Goal: Navigation & Orientation: Find specific page/section

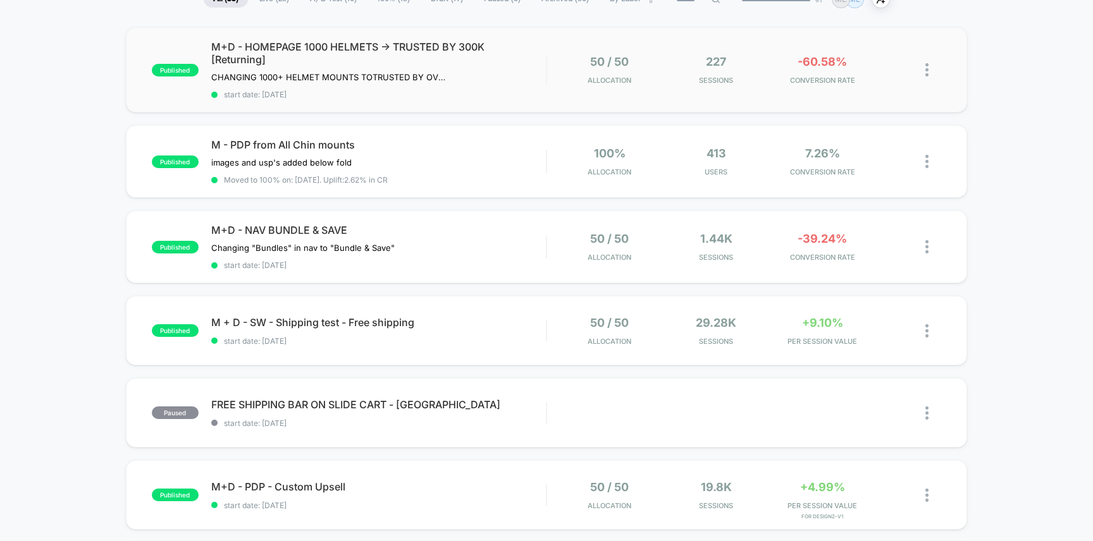
scroll to position [115, 0]
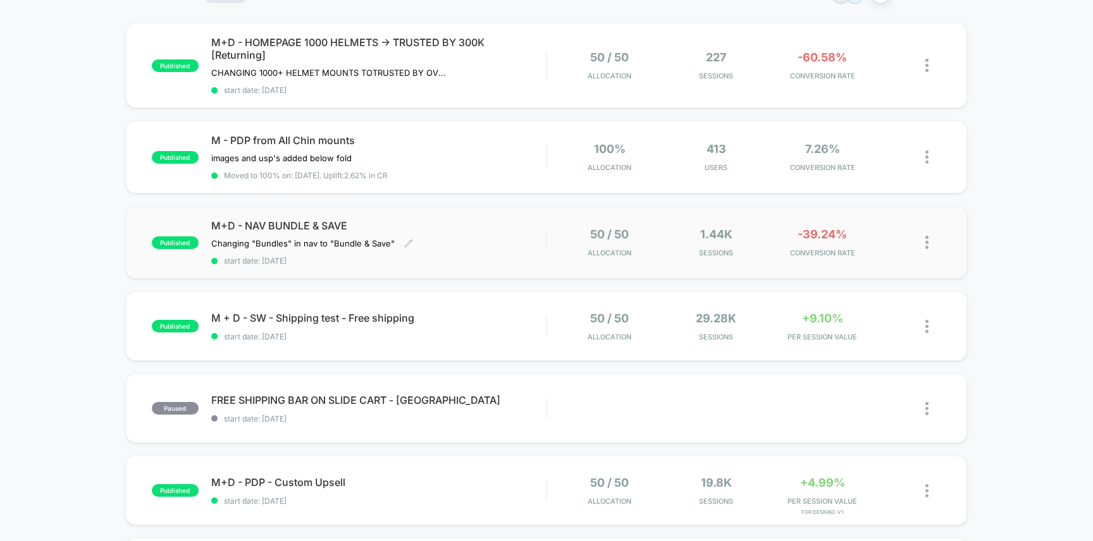
click at [504, 235] on div "M+D - NAV BUNDLE & SAVE Changing "Bundles" in nav to "Bundle & Save" Click to e…" at bounding box center [378, 242] width 335 height 46
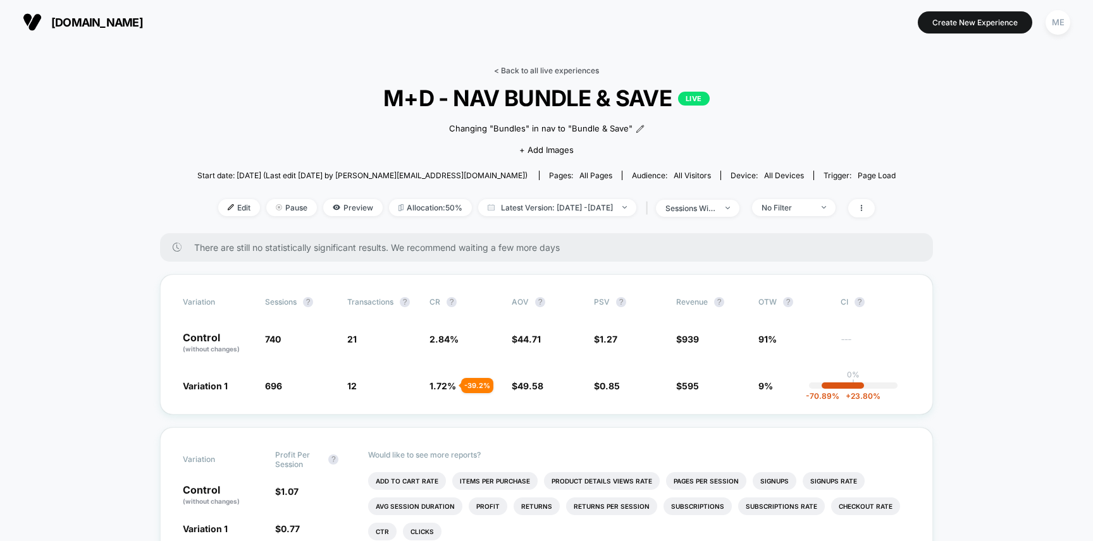
click at [551, 68] on link "< Back to all live experiences" at bounding box center [546, 70] width 105 height 9
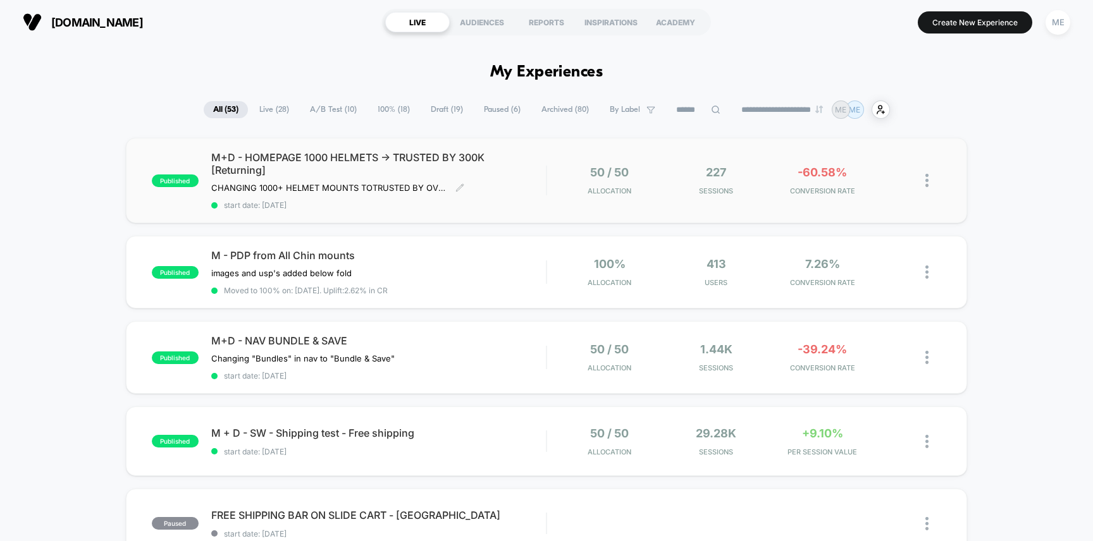
click at [531, 186] on div "M+D - HOMEPAGE 1000 HELMETS -> TRUSTED BY 300K [Returning] CHANGING 1000+ HELME…" at bounding box center [378, 180] width 335 height 59
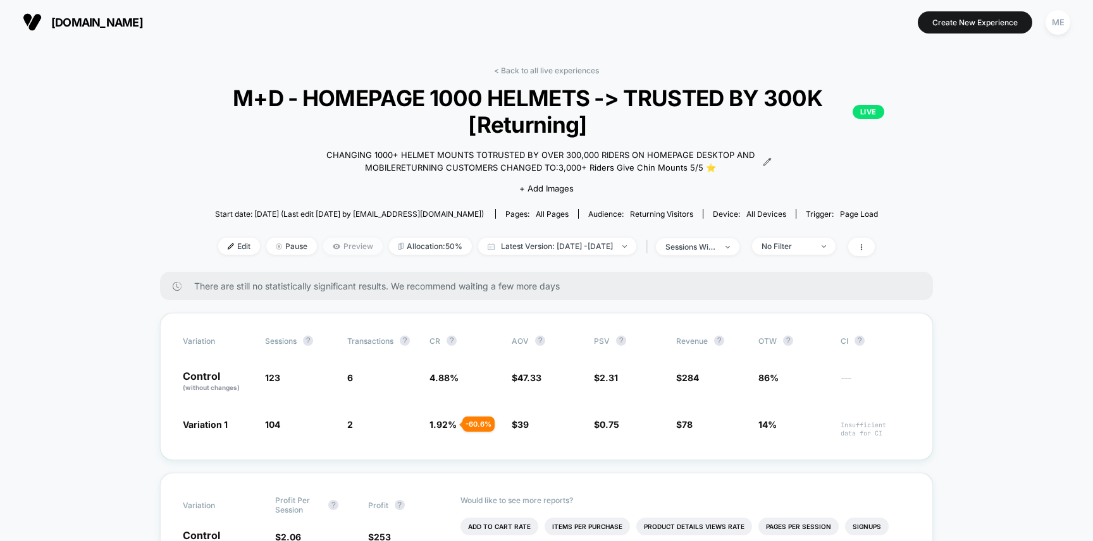
click at [324, 249] on span "Preview" at bounding box center [352, 246] width 59 height 17
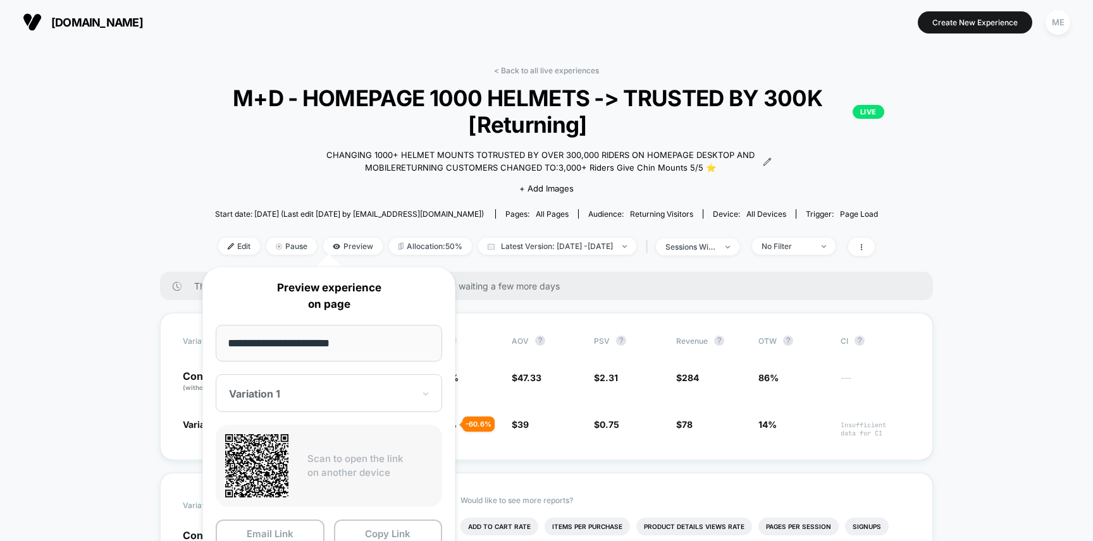
click at [319, 400] on div at bounding box center [321, 394] width 185 height 13
click at [373, 532] on button "Copy Link" at bounding box center [388, 534] width 109 height 28
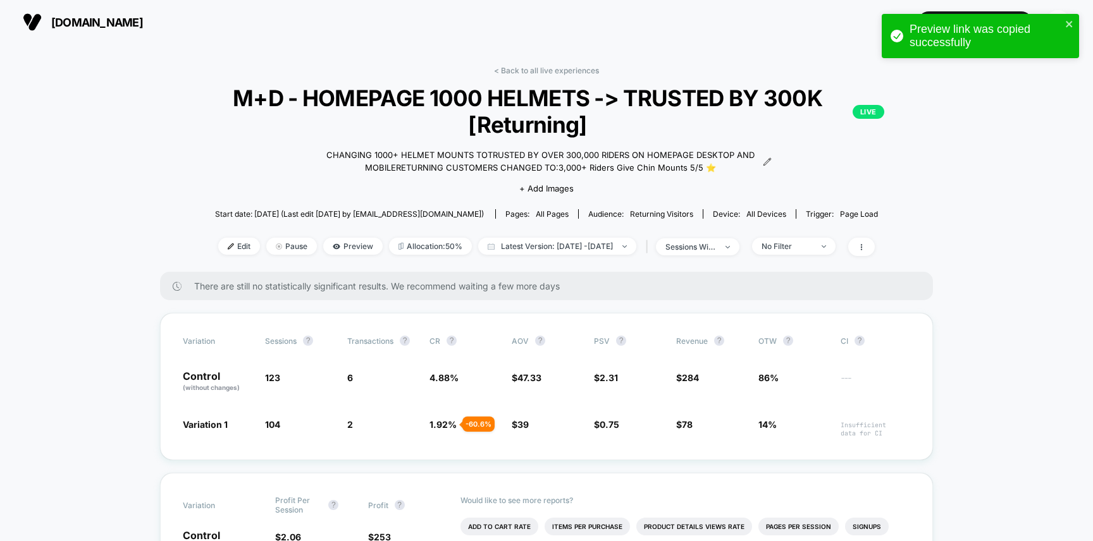
click at [526, 75] on div "< Back to all live experiences M+D - HOMEPAGE 1000 HELMETS -> TRUSTED BY 300K […" at bounding box center [546, 169] width 750 height 206
click at [520, 70] on link "< Back to all live experiences" at bounding box center [546, 70] width 105 height 9
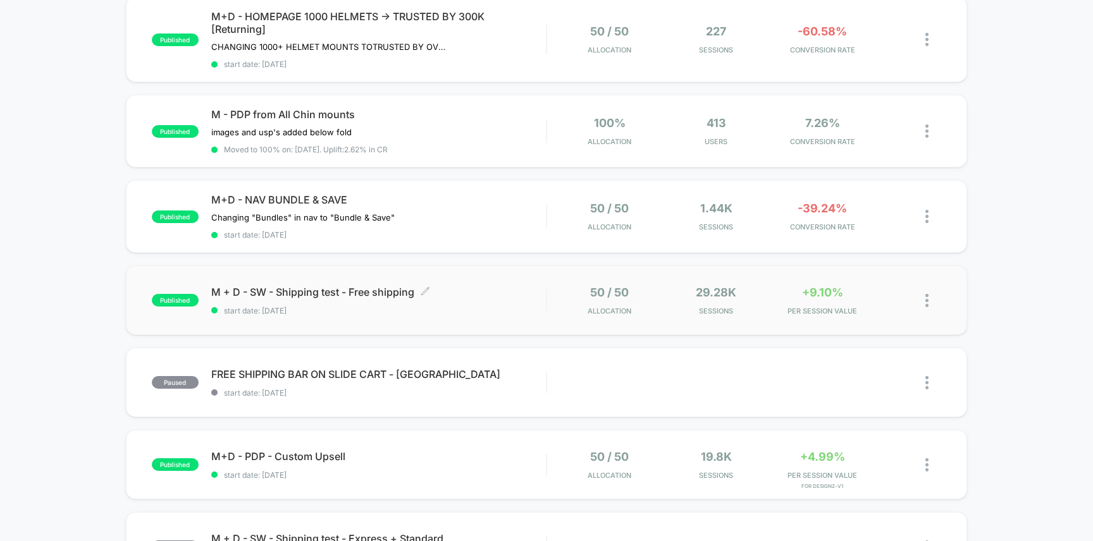
scroll to position [146, 0]
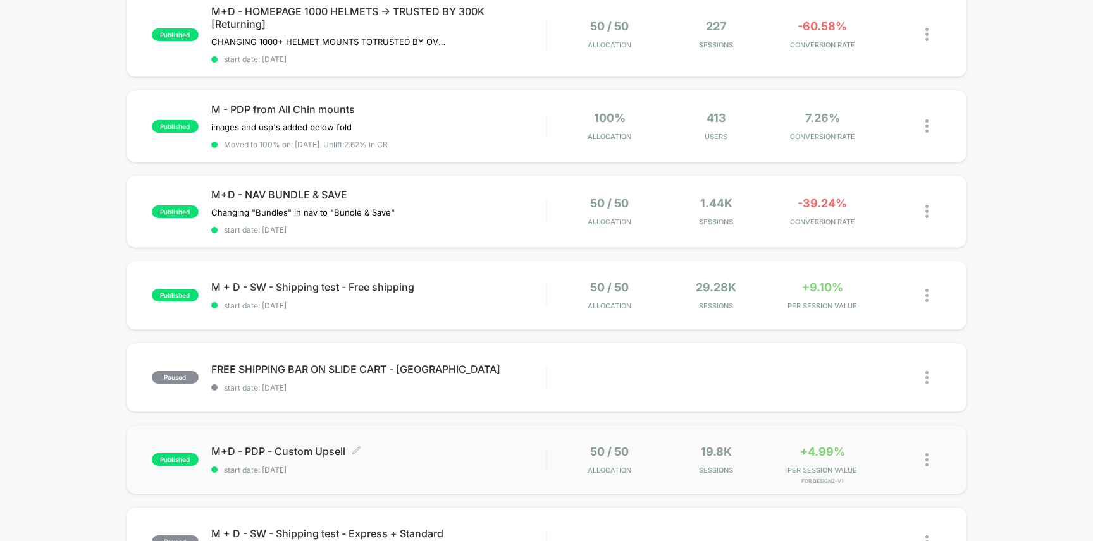
click at [512, 455] on div "M+D - PDP - Custom Upsell Click to edit experience details Click to edit experi…" at bounding box center [378, 460] width 335 height 30
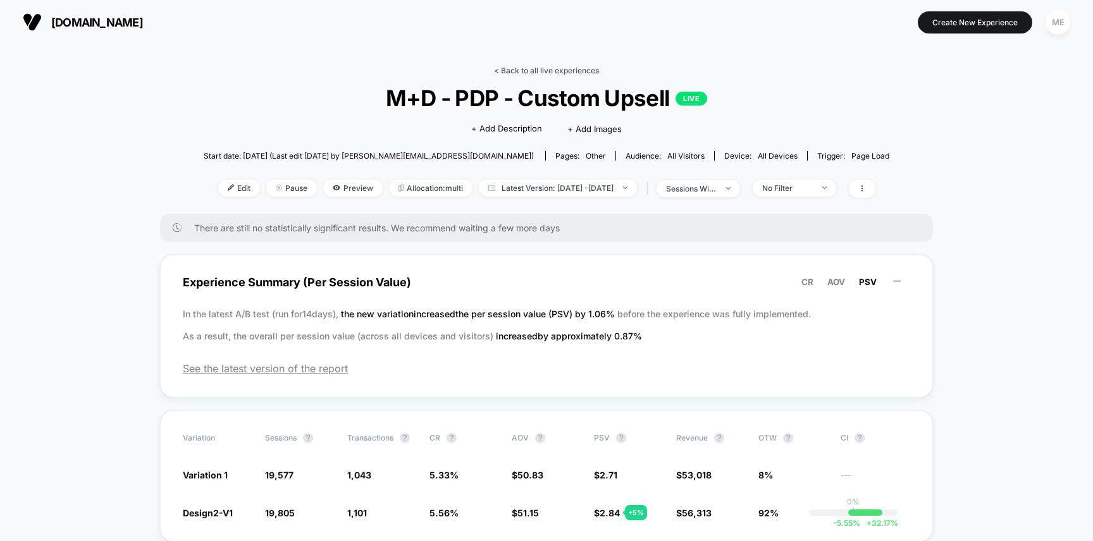
click at [522, 70] on link "< Back to all live experiences" at bounding box center [546, 70] width 105 height 9
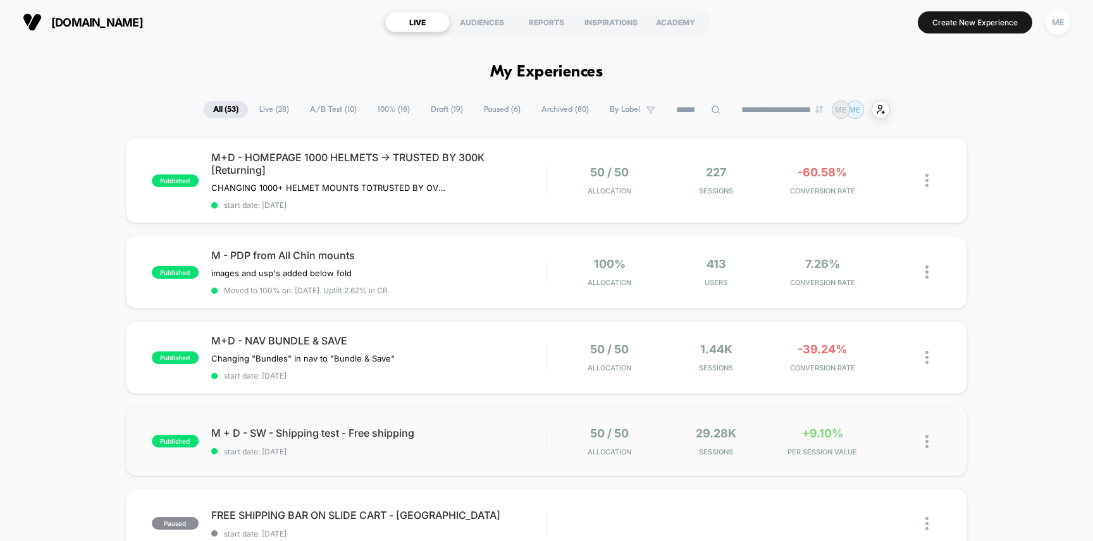
click at [522, 413] on div "published M + D - SW - Shipping test - Free shipping start date: [DATE] 50 / 50…" at bounding box center [547, 442] width 842 height 70
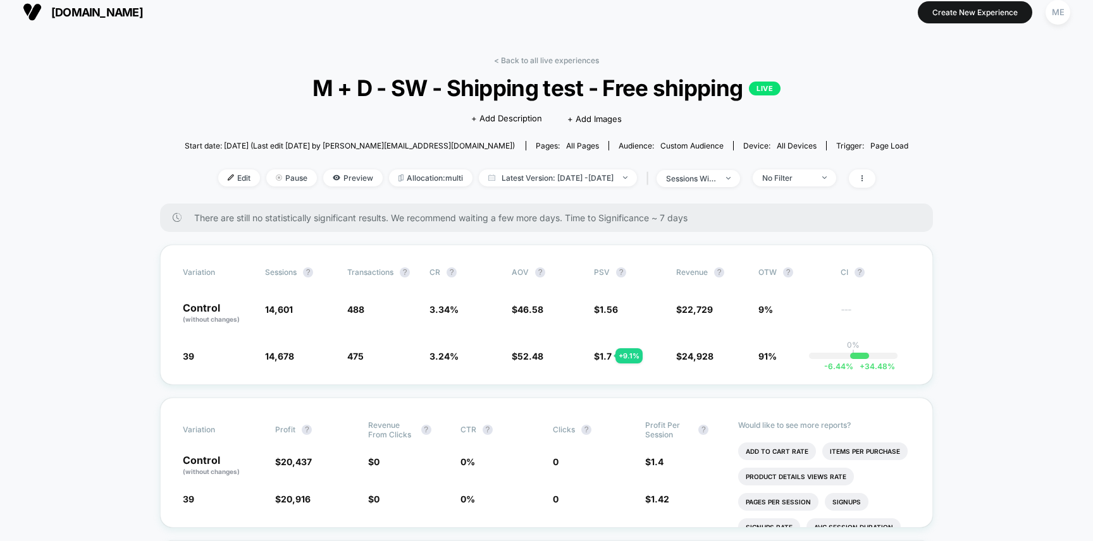
scroll to position [22, 0]
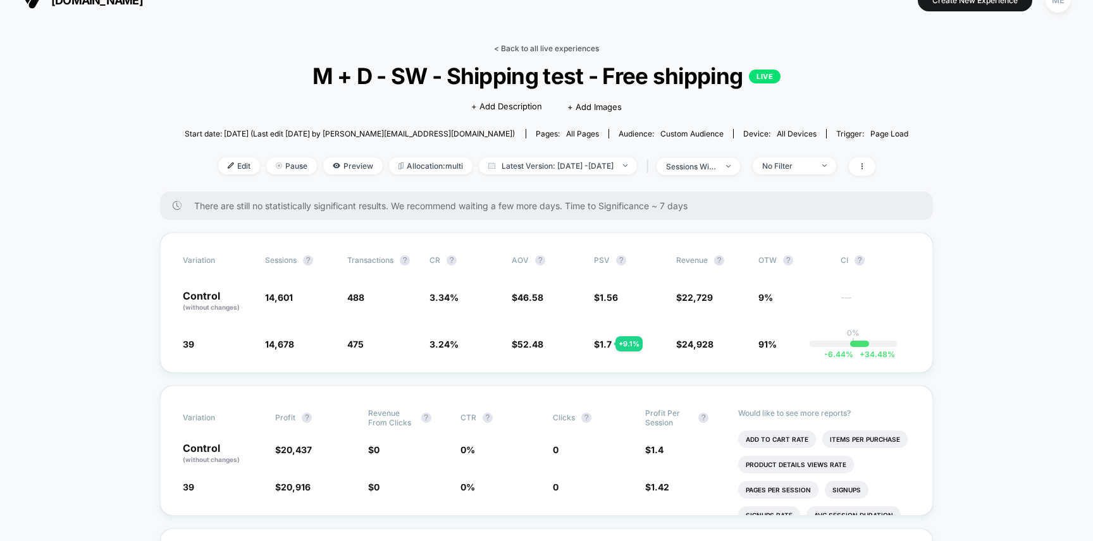
click at [529, 46] on link "< Back to all live experiences" at bounding box center [546, 48] width 105 height 9
